Goal: Transaction & Acquisition: Purchase product/service

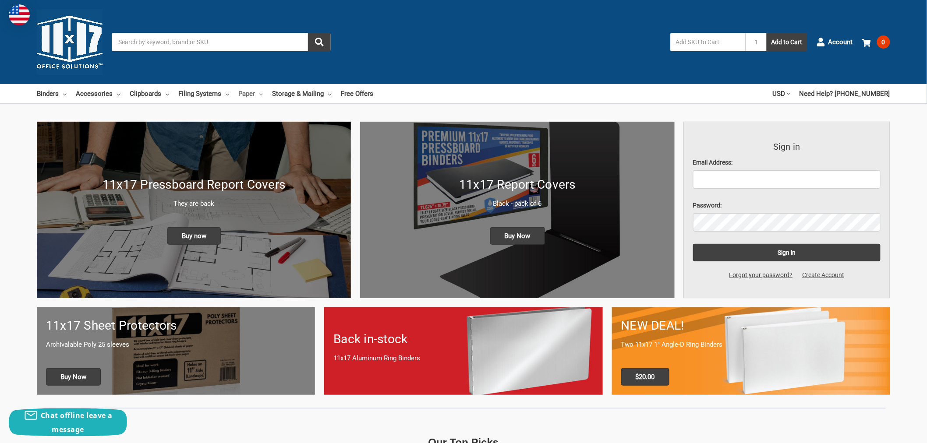
click at [252, 92] on link "Paper" at bounding box center [250, 93] width 25 height 19
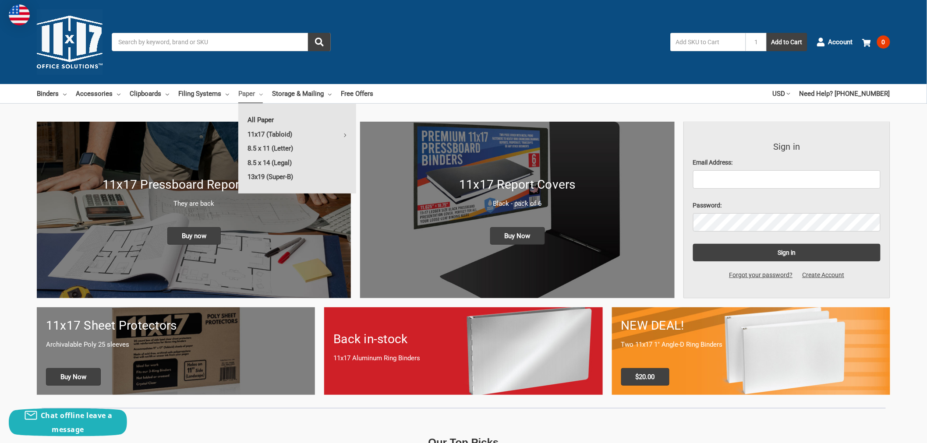
click at [259, 119] on link "All Paper" at bounding box center [297, 120] width 118 height 14
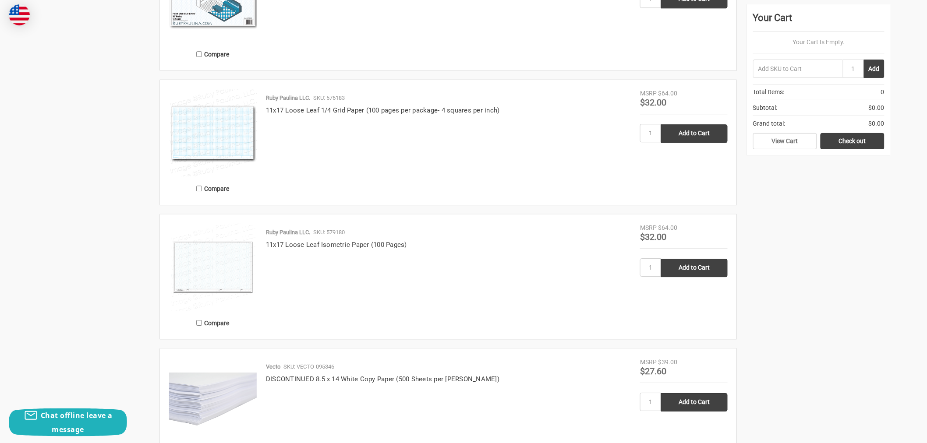
scroll to position [973, 0]
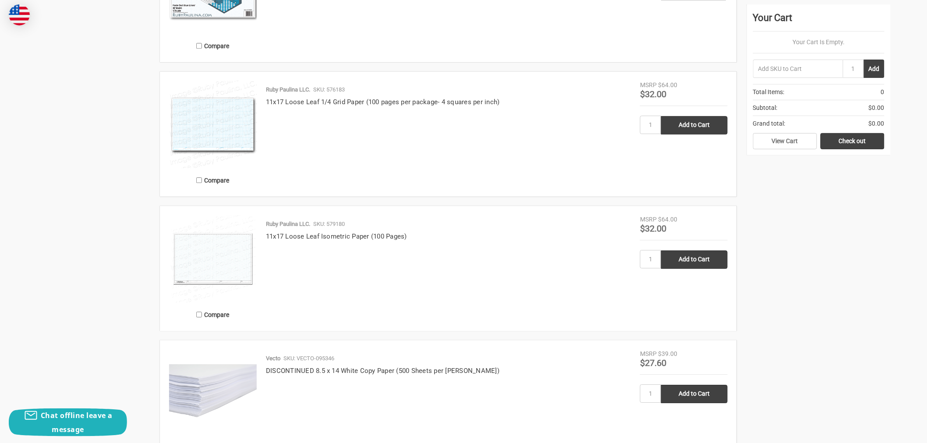
click at [218, 120] on img at bounding box center [213, 125] width 88 height 88
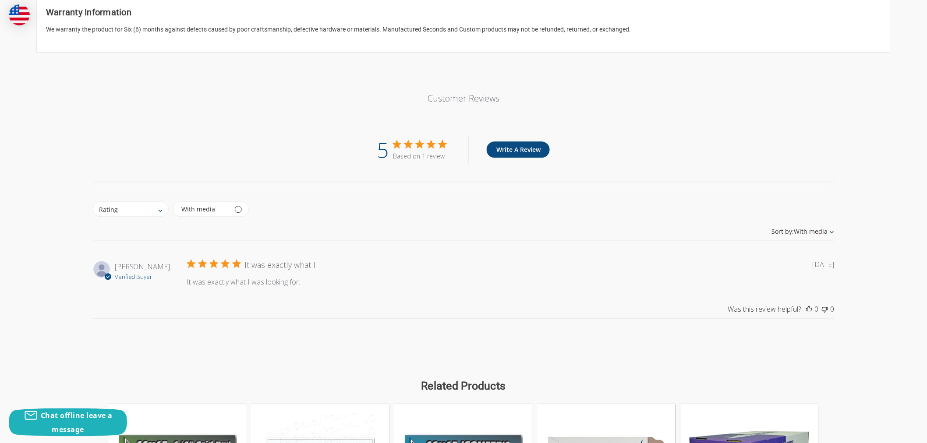
scroll to position [925, 0]
